Goal: Task Accomplishment & Management: Manage account settings

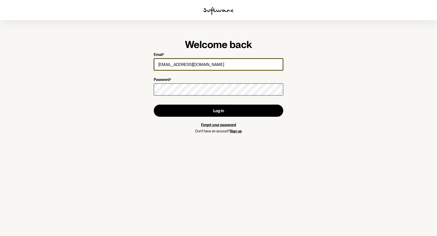
type input "[EMAIL_ADDRESS][DOMAIN_NAME]"
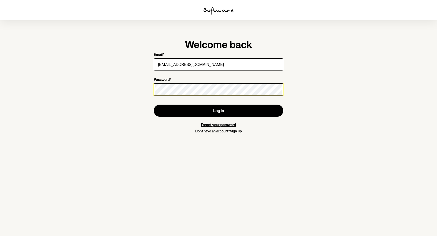
click at [154, 105] on button "Log in" at bounding box center [218, 111] width 129 height 12
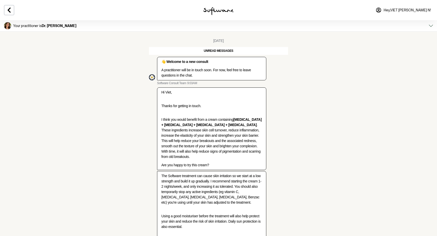
scroll to position [47, 0]
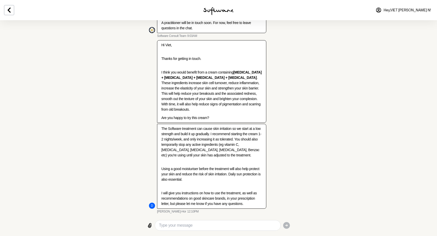
click at [196, 109] on p "I think you would benefit from a cream containing [MEDICAL_DATA] + [MEDICAL_DAT…" at bounding box center [211, 91] width 101 height 42
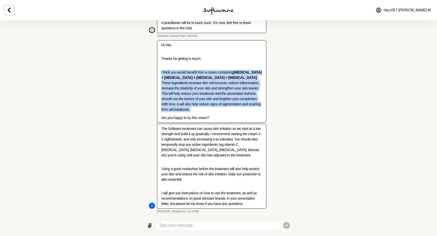
click at [196, 109] on p "I think you would benefit from a cream containing [MEDICAL_DATA] + [MEDICAL_DAT…" at bounding box center [211, 91] width 101 height 42
click at [222, 112] on div "Hi Viet, Thanks for getting in touch. I think you would benefit from a cream co…" at bounding box center [211, 81] width 101 height 78
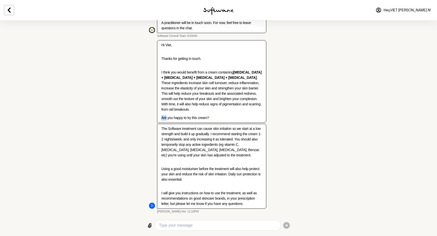
click at [222, 112] on div "Hi Viet, Thanks for getting in touch. I think you would benefit from a cream co…" at bounding box center [211, 81] width 101 height 78
click at [229, 114] on div "Hi Viet, Thanks for getting in touch. I think you would benefit from a cream co…" at bounding box center [211, 81] width 101 height 78
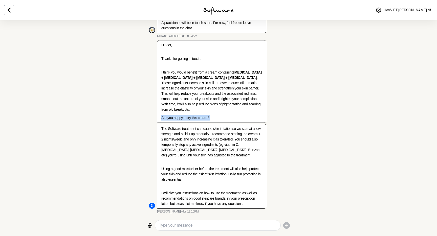
click at [232, 115] on div "Hi Viet, Thanks for getting in touch. I think you would benefit from a cream co…" at bounding box center [211, 81] width 101 height 78
click at [237, 115] on div "Hi Viet, Thanks for getting in touch. I think you would benefit from a cream co…" at bounding box center [211, 81] width 101 height 78
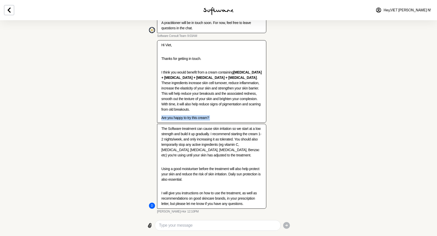
click at [237, 115] on div "Hi Viet, Thanks for getting in touch. I think you would benefit from a cream co…" at bounding box center [211, 81] width 101 height 78
click at [236, 115] on p "Are you happy to try this cream?" at bounding box center [211, 117] width 101 height 5
click at [221, 149] on p "The Software treatment can cause skin irritation so we start at a low strength …" at bounding box center [211, 142] width 101 height 32
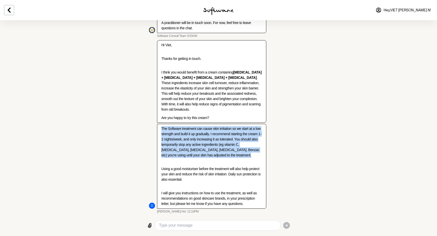
click at [221, 149] on p "The Software treatment can cause skin irritation so we start at a low strength …" at bounding box center [211, 142] width 101 height 32
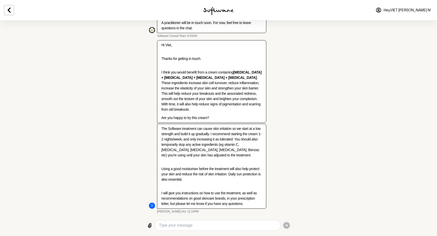
drag, startPoint x: 197, startPoint y: 220, endPoint x: 197, endPoint y: 223, distance: 2.6
click at [197, 221] on div at bounding box center [217, 225] width 125 height 10
click at [197, 223] on textarea "Type your message" at bounding box center [217, 225] width 117 height 6
type textarea "yes please"
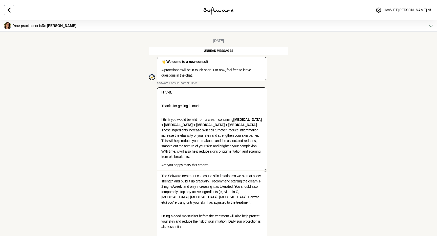
scroll to position [64, 0]
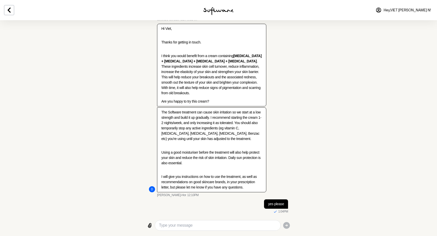
click at [210, 224] on textarea "Type your message" at bounding box center [217, 225] width 117 height 6
click at [210, 225] on textarea "Type your message" at bounding box center [217, 225] width 117 height 6
type textarea "I"
click at [11, 11] on icon at bounding box center [9, 10] width 6 height 6
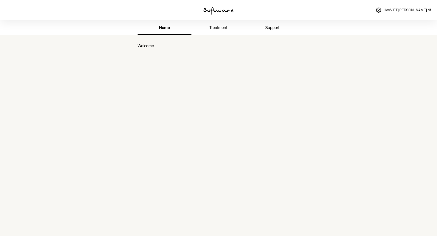
click at [218, 27] on span "treatment" at bounding box center [218, 27] width 18 height 5
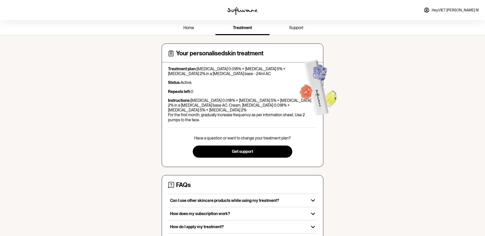
click at [237, 30] on span "treatment" at bounding box center [242, 27] width 19 height 5
drag, startPoint x: 233, startPoint y: 101, endPoint x: 203, endPoint y: 79, distance: 38.1
click at [233, 101] on p "Instructions: [MEDICAL_DATA] 0.018% + [MEDICAL_DATA] 5% + [MEDICAL_DATA] 2% in …" at bounding box center [242, 110] width 149 height 24
click at [195, 70] on strong "Treatment plan:" at bounding box center [182, 68] width 29 height 5
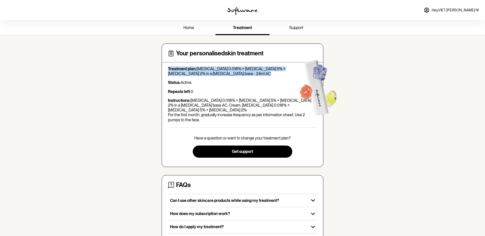
click at [195, 70] on strong "Treatment plan:" at bounding box center [182, 68] width 29 height 5
drag, startPoint x: 222, startPoint y: 79, endPoint x: 234, endPoint y: 137, distance: 58.6
click at [222, 79] on div "Treatment plan: [MEDICAL_DATA] 0.018% + [MEDICAL_DATA] 5% + [MEDICAL_DATA] 2% i…" at bounding box center [242, 94] width 149 height 56
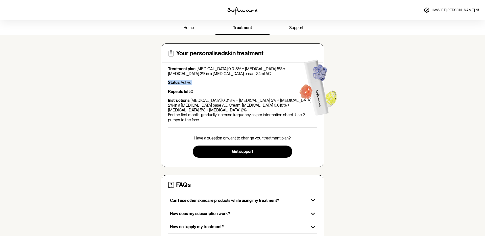
click at [199, 30] on link "home" at bounding box center [189, 28] width 54 height 14
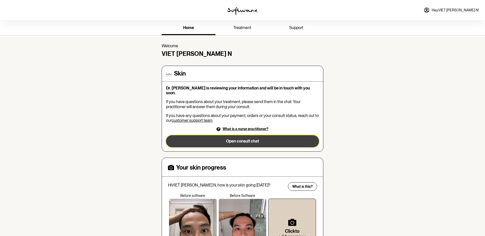
click at [237, 141] on button "Open consult chat" at bounding box center [242, 141] width 153 height 12
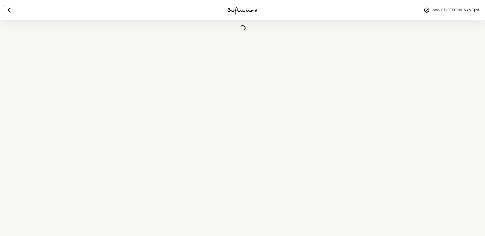
scroll to position [52, 0]
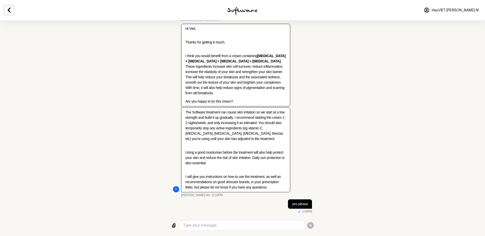
click at [229, 224] on textarea "Type your message" at bounding box center [241, 225] width 117 height 6
type textarea "can you send it to me? where do I pay"
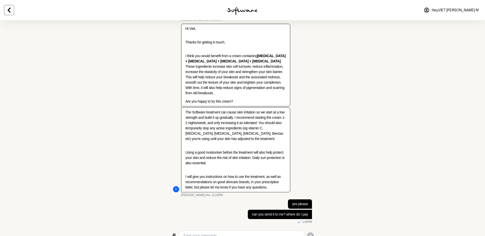
click at [8, 11] on icon at bounding box center [9, 10] width 6 height 6
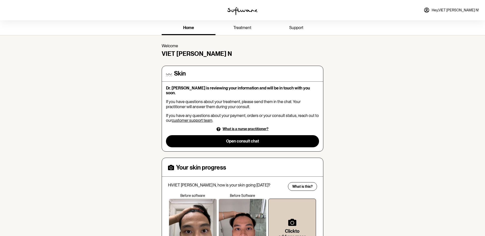
click at [293, 27] on span "support" at bounding box center [296, 27] width 14 height 5
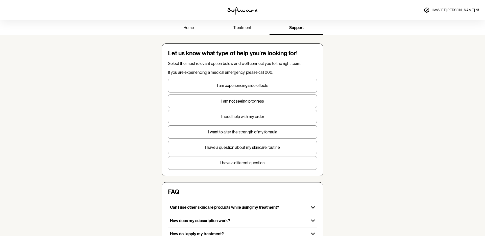
click at [240, 31] on link "treatment" at bounding box center [243, 28] width 54 height 14
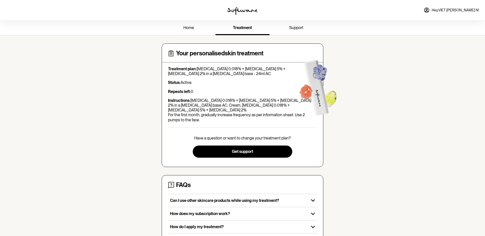
click at [250, 105] on p "Instructions: [MEDICAL_DATA] 0.018% + [MEDICAL_DATA] 5% + [MEDICAL_DATA] 2% in …" at bounding box center [242, 110] width 149 height 24
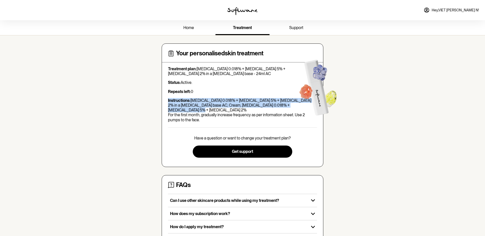
click at [250, 105] on p "Instructions: [MEDICAL_DATA] 0.018% + [MEDICAL_DATA] 5% + [MEDICAL_DATA] 2% in …" at bounding box center [242, 110] width 149 height 24
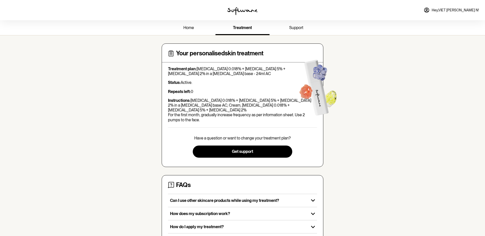
click at [254, 73] on p "Treatment plan: [MEDICAL_DATA] 0.018% + [MEDICAL_DATA] 5% + [MEDICAL_DATA] 2% i…" at bounding box center [242, 71] width 149 height 10
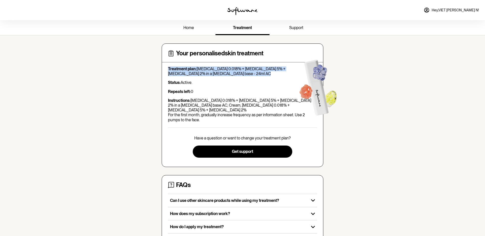
click at [254, 73] on p "Treatment plan: [MEDICAL_DATA] 0.018% + [MEDICAL_DATA] 5% + [MEDICAL_DATA] 2% i…" at bounding box center [242, 71] width 149 height 10
click at [180, 22] on link "home" at bounding box center [189, 28] width 54 height 14
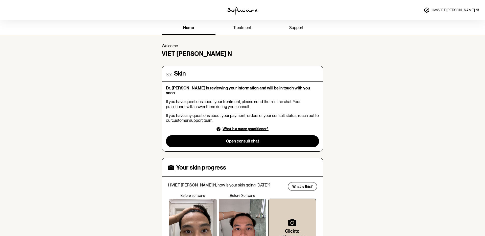
click at [240, 28] on span "treatment" at bounding box center [242, 27] width 18 height 5
